Goal: Task Accomplishment & Management: Manage account settings

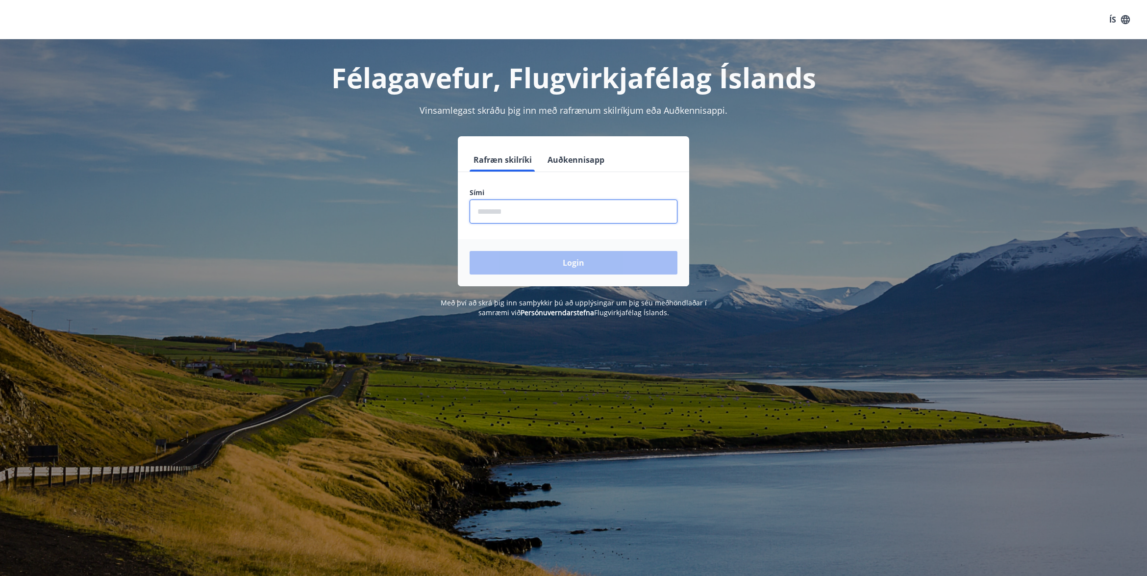
click at [565, 209] on input "phone" at bounding box center [574, 212] width 208 height 24
type input "********"
click at [552, 262] on button "Login" at bounding box center [574, 263] width 208 height 24
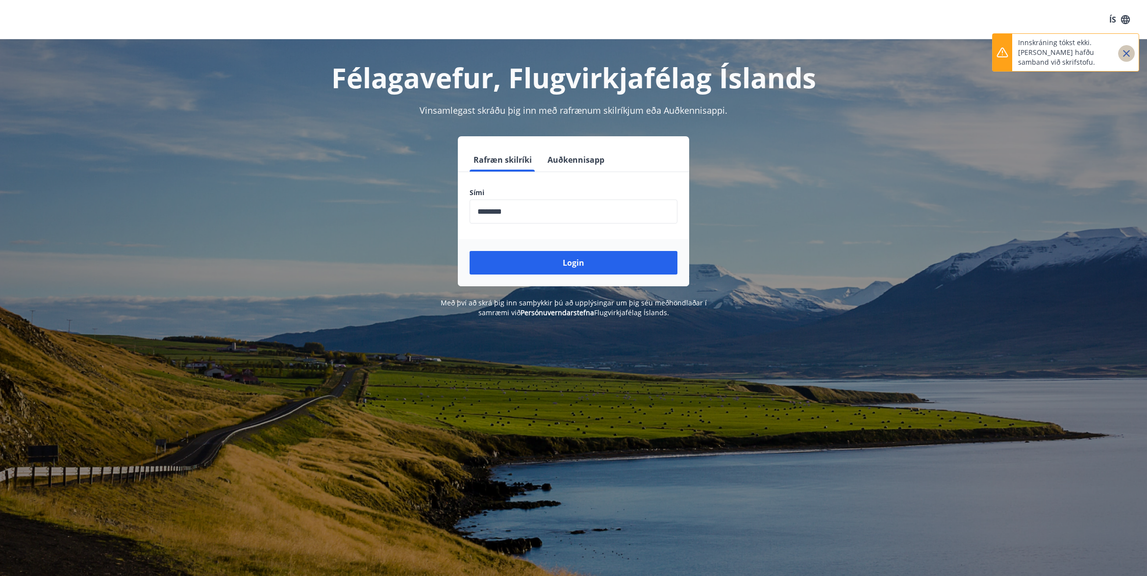
click at [1130, 59] on icon "Close" at bounding box center [1127, 54] width 12 height 12
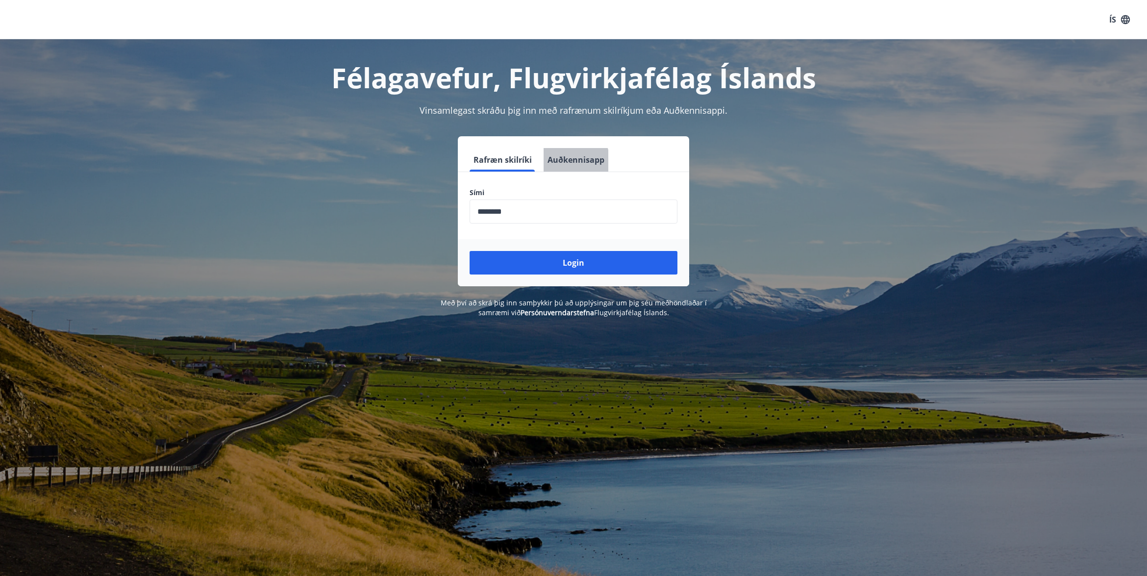
click at [568, 161] on button "Auðkennisapp" at bounding box center [576, 160] width 65 height 24
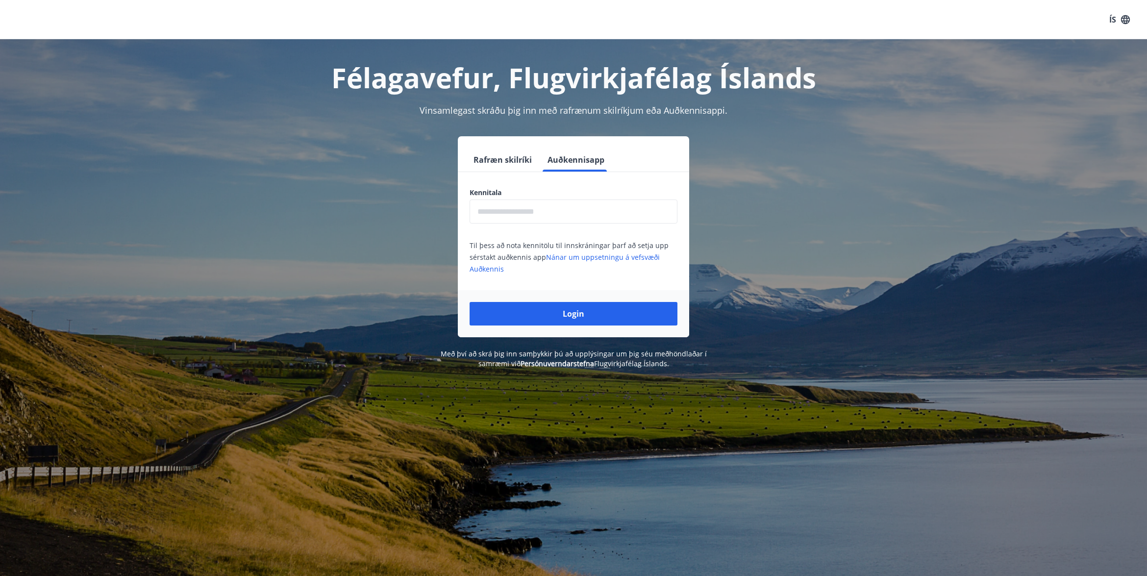
click at [513, 162] on button "Rafræn skilríki" at bounding box center [503, 160] width 66 height 24
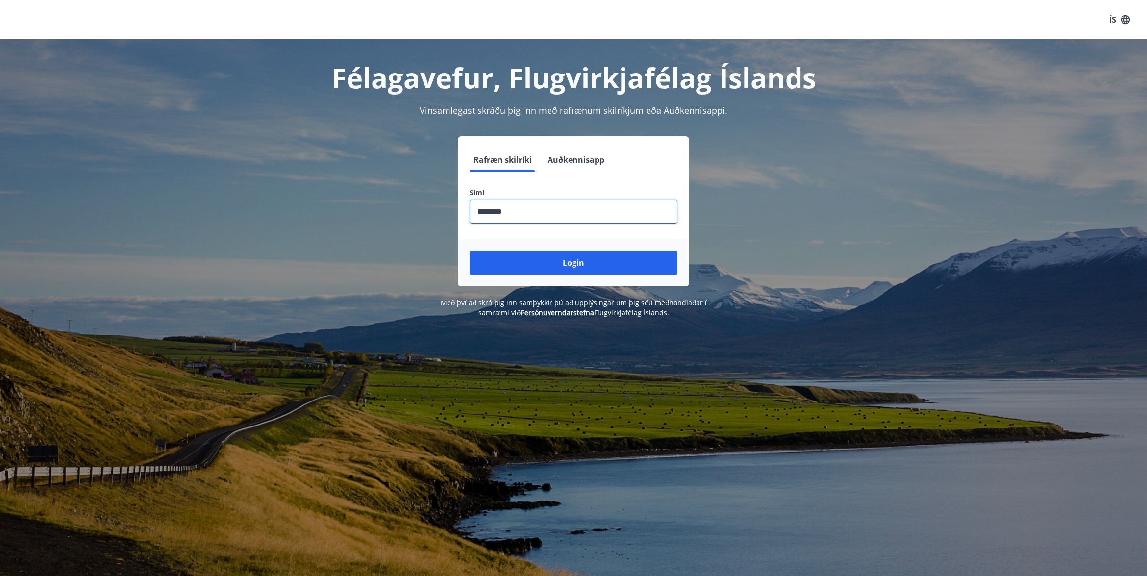
click at [519, 212] on input "phone" at bounding box center [574, 212] width 208 height 24
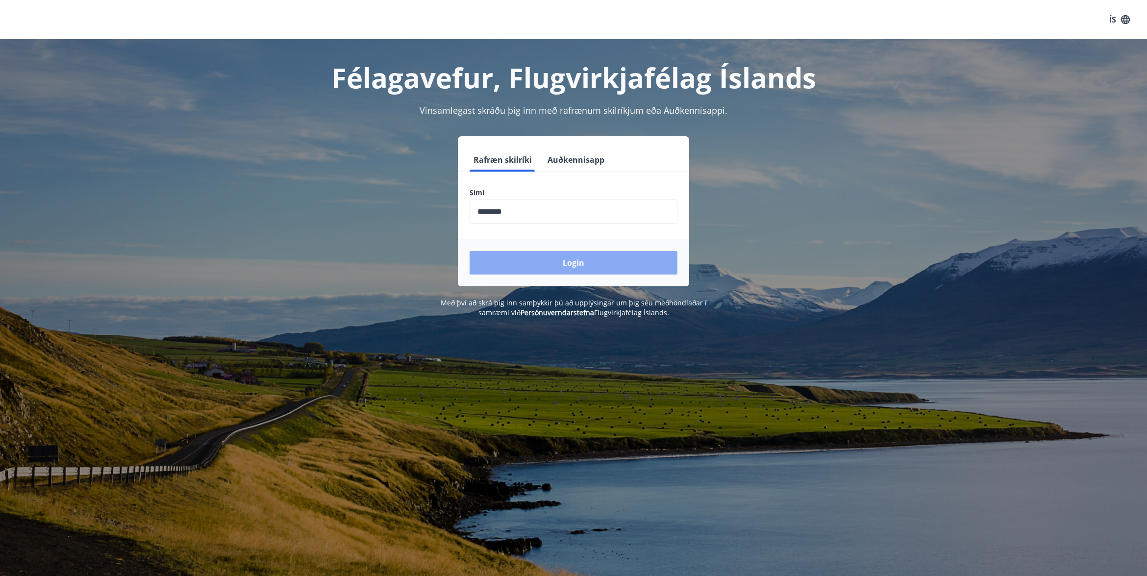
click at [557, 265] on button "Login" at bounding box center [574, 263] width 208 height 24
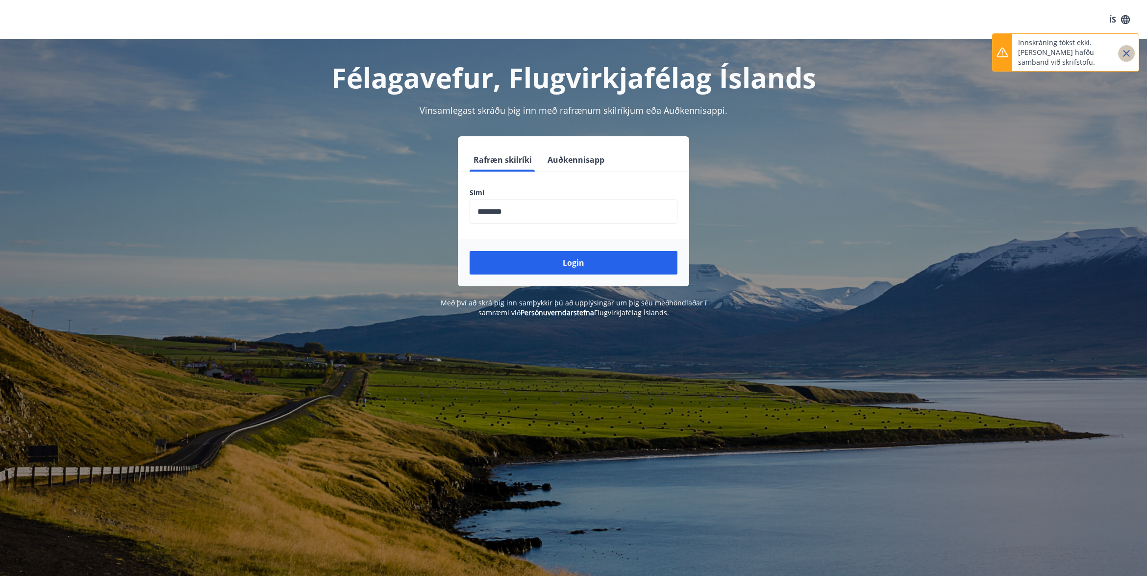
click at [1128, 56] on icon "Close" at bounding box center [1127, 54] width 12 height 12
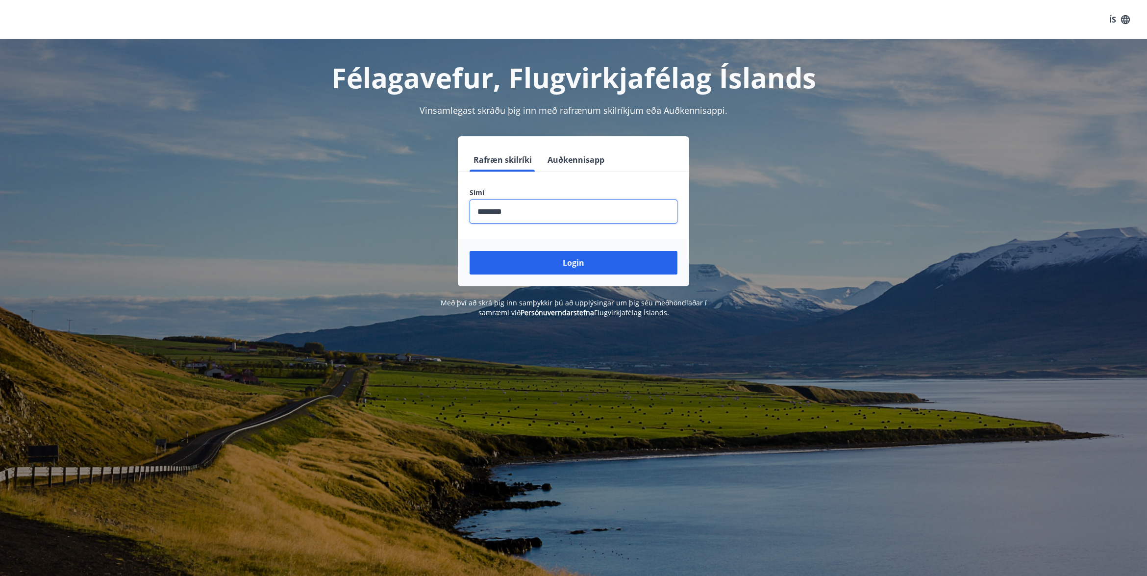
click at [560, 211] on input "phone" at bounding box center [574, 212] width 208 height 24
click at [569, 260] on button "Login" at bounding box center [574, 263] width 208 height 24
click at [577, 270] on button "Login" at bounding box center [574, 263] width 208 height 24
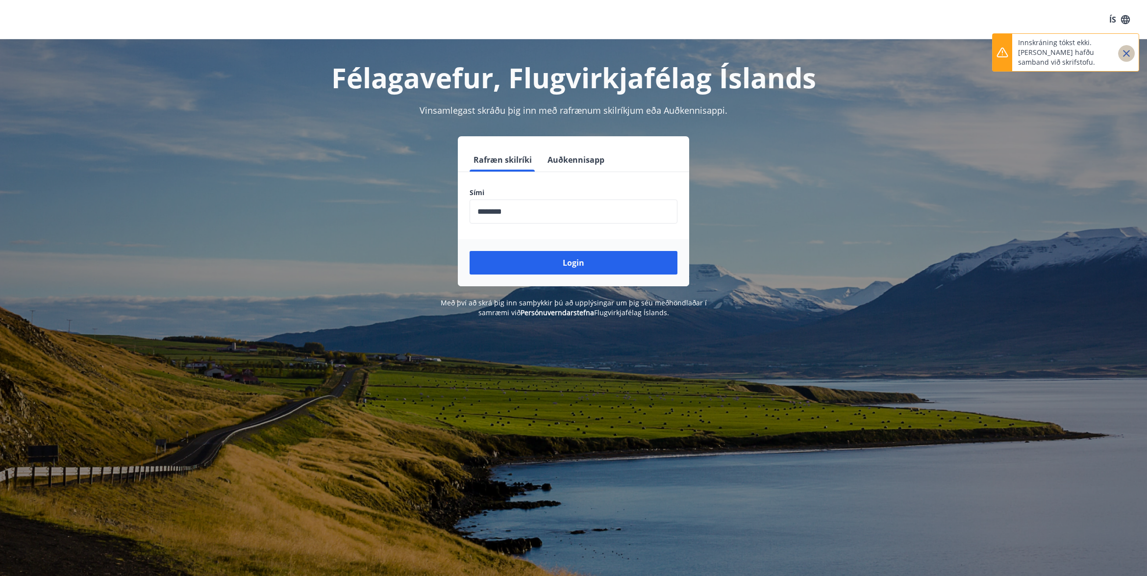
click at [1130, 55] on icon "Close" at bounding box center [1127, 54] width 12 height 12
